Goal: Check status: Check status

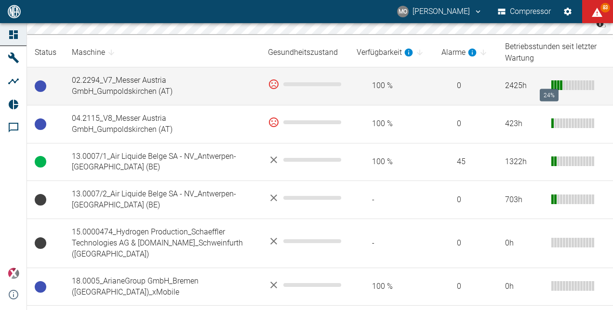
scroll to position [182, 0]
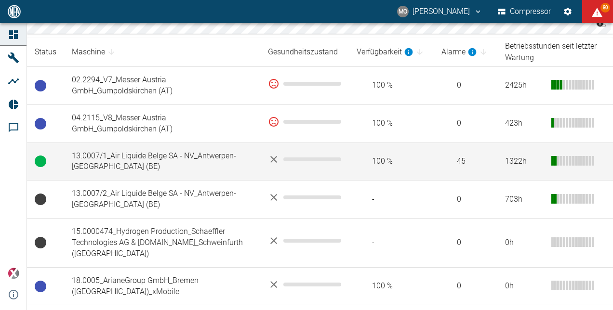
click at [174, 169] on td "13.0007/1_Air Liquide Belge SA - NV_Antwerpen-[GEOGRAPHIC_DATA] (BE)" at bounding box center [162, 162] width 196 height 38
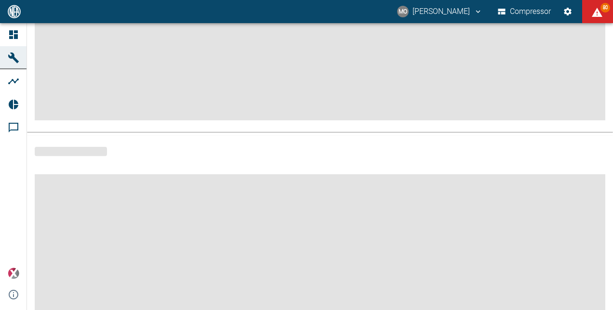
click at [174, 169] on div at bounding box center [320, 273] width 586 height 212
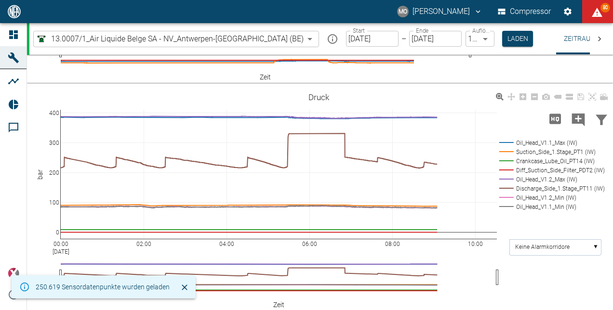
scroll to position [434, 0]
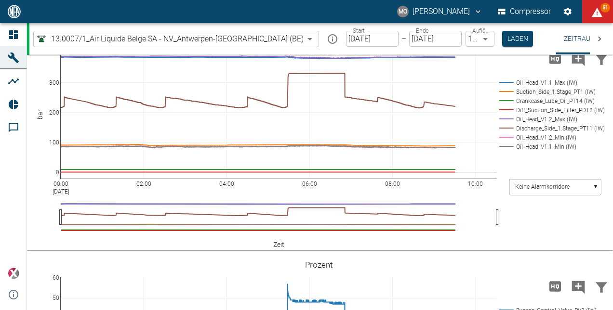
click at [248, 38] on body "MO [PERSON_NAME] Compressor 81 Dashboard Maschinen Analysen Reports Kommentare …" at bounding box center [306, 155] width 613 height 310
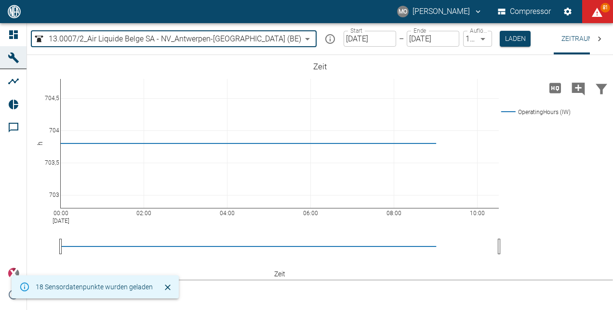
click at [255, 40] on body "MO [PERSON_NAME] Compressor 81 Dashboard Maschinen Analysen Reports Kommentare …" at bounding box center [306, 155] width 613 height 310
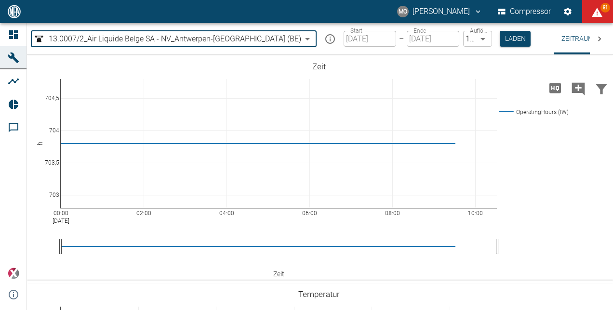
type input "53812aab-fb54-4a57-a574-01c3305aa274"
